Goal: Obtain resource: Obtain resource

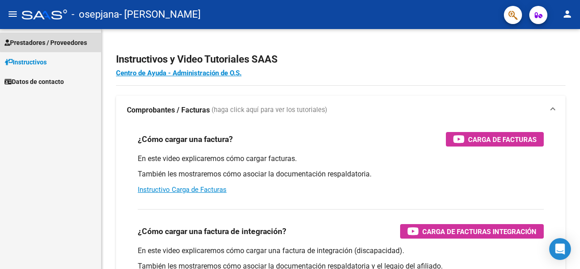
click at [83, 42] on span "Prestadores / Proveedores" at bounding box center [46, 43] width 83 height 10
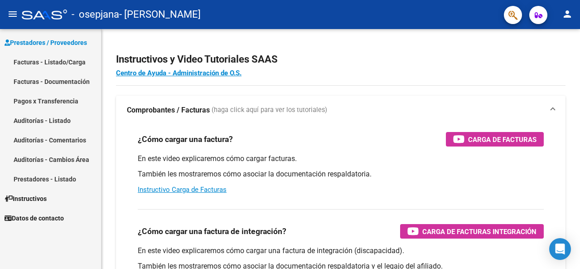
click at [79, 66] on link "Facturas - Listado/Carga" at bounding box center [50, 61] width 101 height 19
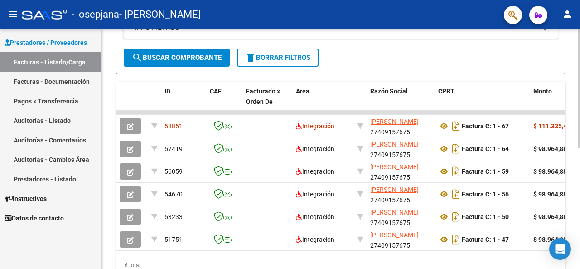
scroll to position [218, 0]
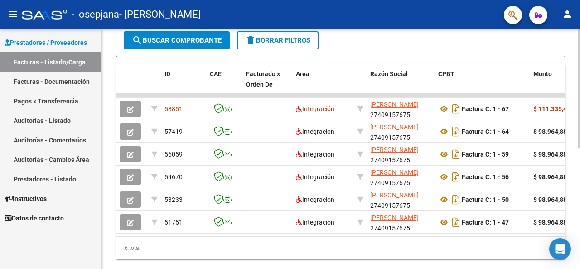
click at [576, 194] on div "Video tutorial PRESTADORES -> Listado de CPBTs Emitidos por Prestadores / Prove…" at bounding box center [342, 49] width 481 height 477
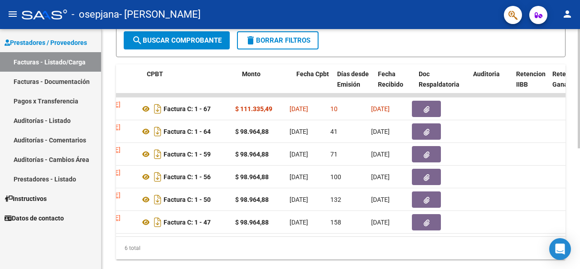
scroll to position [0, 296]
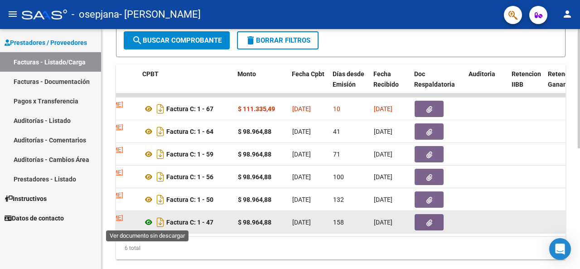
click at [150, 220] on icon at bounding box center [149, 222] width 12 height 11
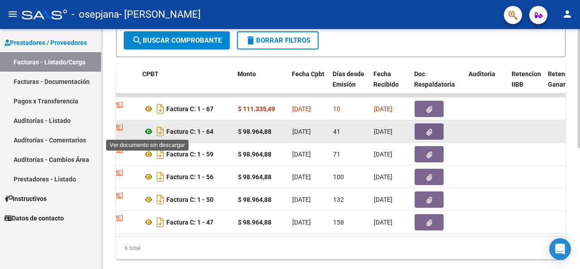
click at [152, 127] on icon at bounding box center [149, 131] width 12 height 11
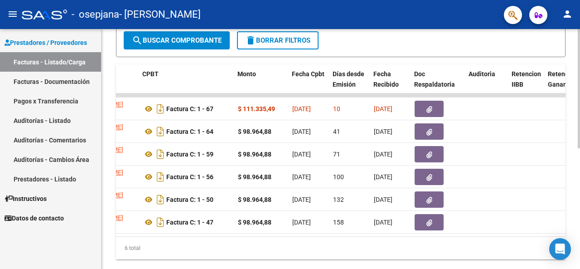
click at [259, 243] on div "6 total" at bounding box center [341, 248] width 450 height 23
drag, startPoint x: 259, startPoint y: 243, endPoint x: 331, endPoint y: 240, distance: 71.7
click at [331, 240] on div "ID CAE Facturado x Orden De Area Razón Social CPBT Monto Fecha Cpbt Días desde …" at bounding box center [341, 161] width 450 height 195
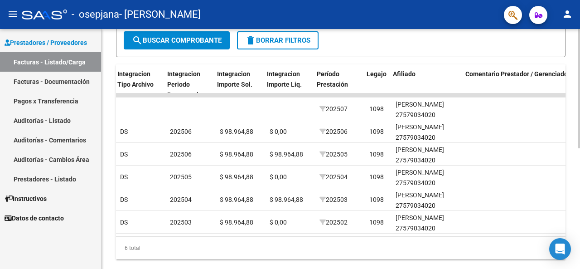
scroll to position [0, 981]
